Goal: Navigation & Orientation: Find specific page/section

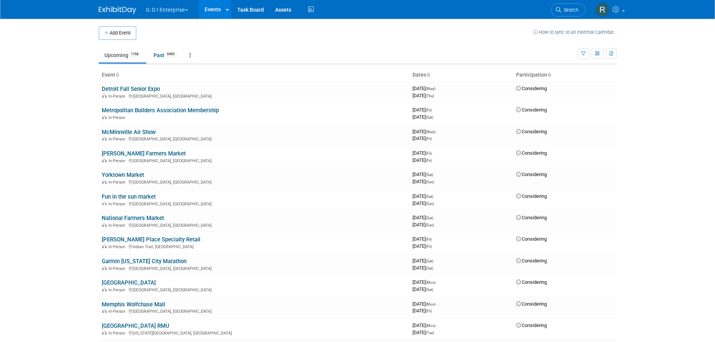
click at [186, 8] on button "G.D.I Enterprise" at bounding box center [171, 8] width 52 height 17
click at [173, 68] on link "Leafguard" at bounding box center [173, 67] width 54 height 11
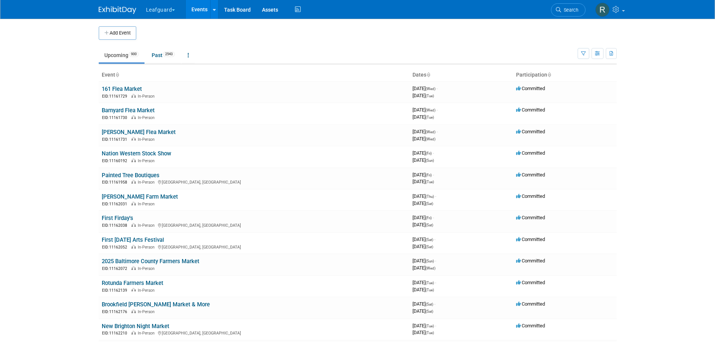
click at [174, 9] on span "button" at bounding box center [173, 10] width 3 height 2
click at [173, 56] on link "G.D.I Enterprise" at bounding box center [173, 56] width 54 height 11
